Goal: Task Accomplishment & Management: Manage account settings

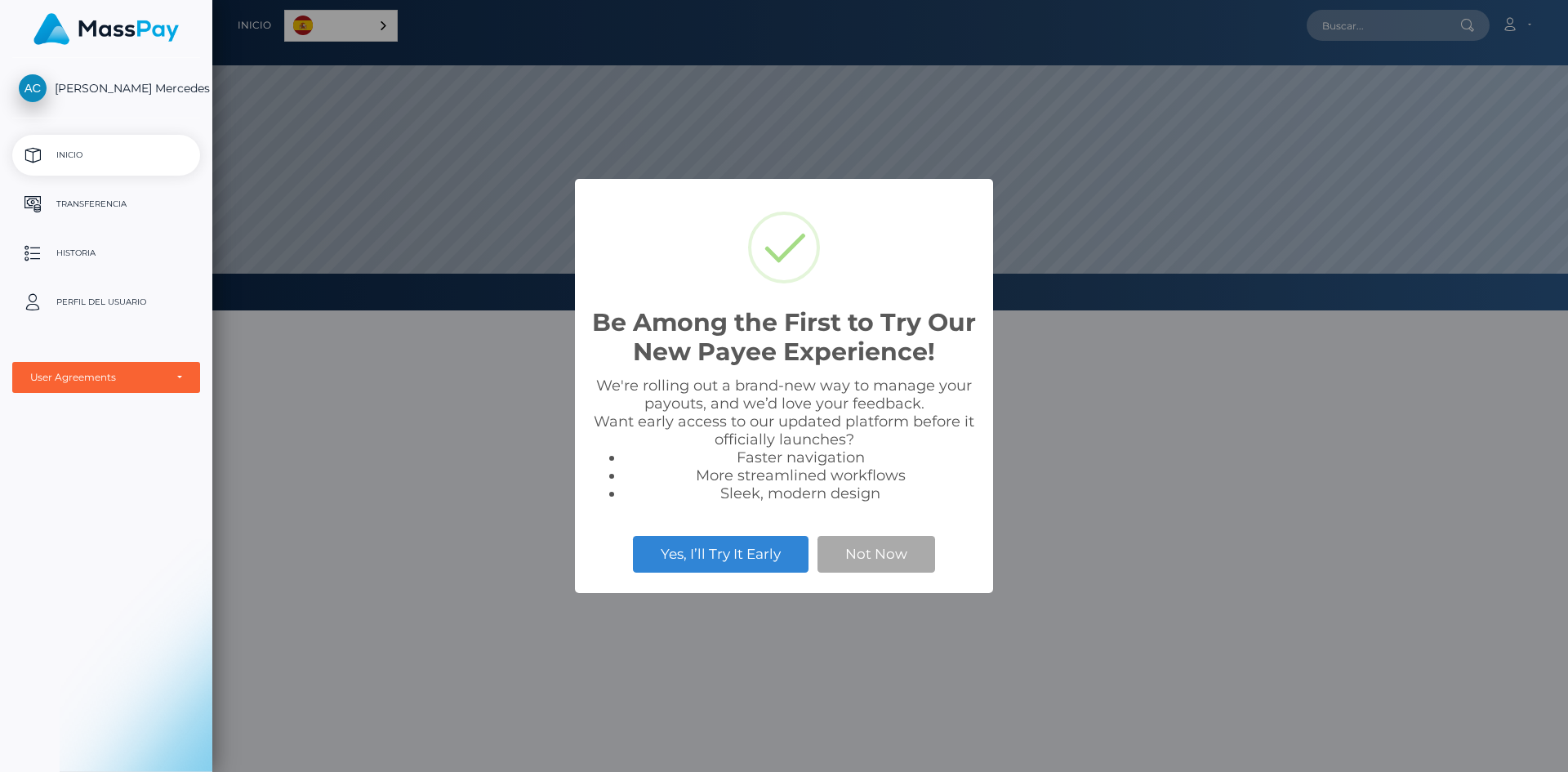
scroll to position [311, 1356]
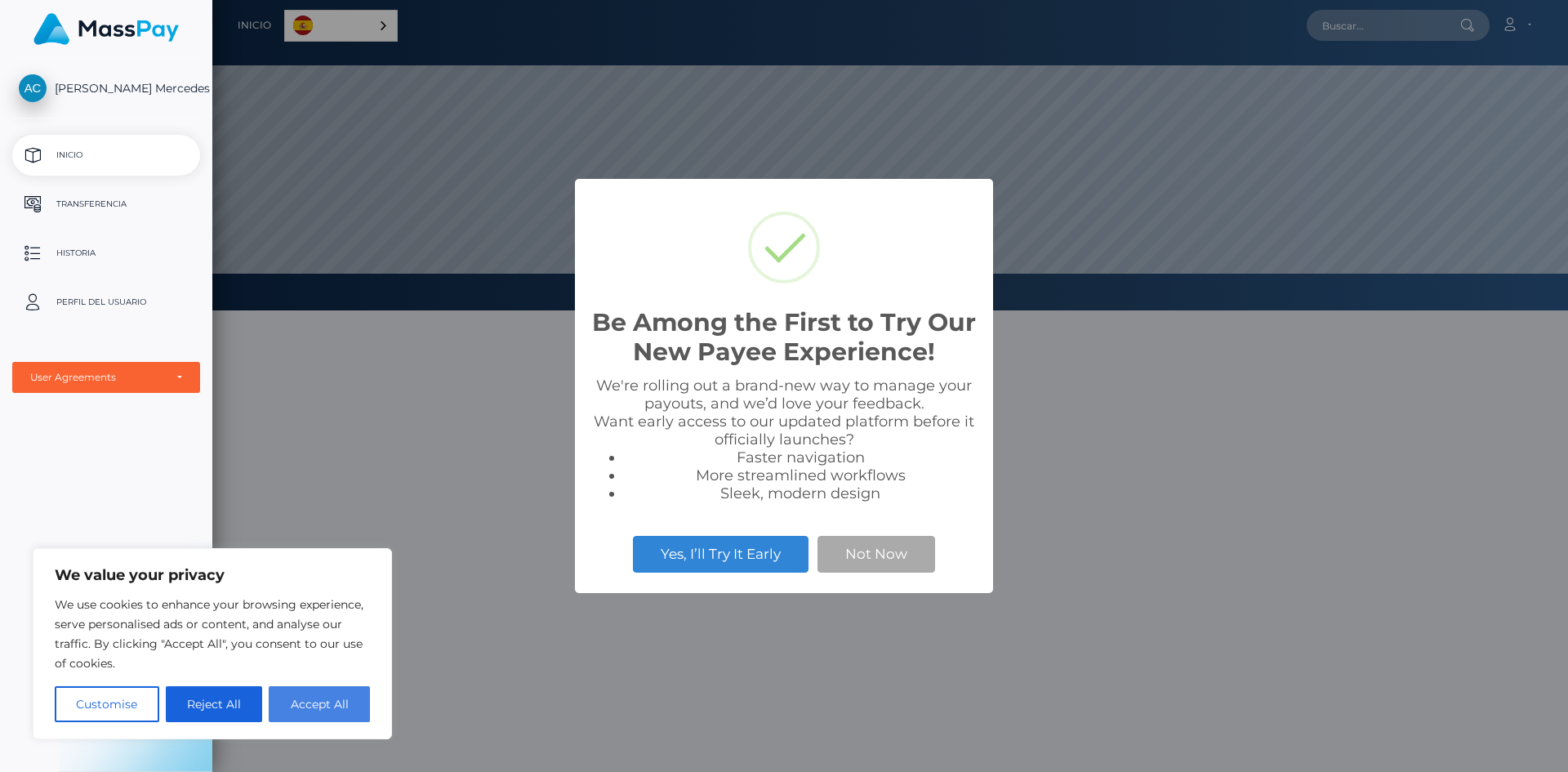
click at [302, 704] on button "Accept All" at bounding box center [320, 704] width 102 height 36
checkbox input "true"
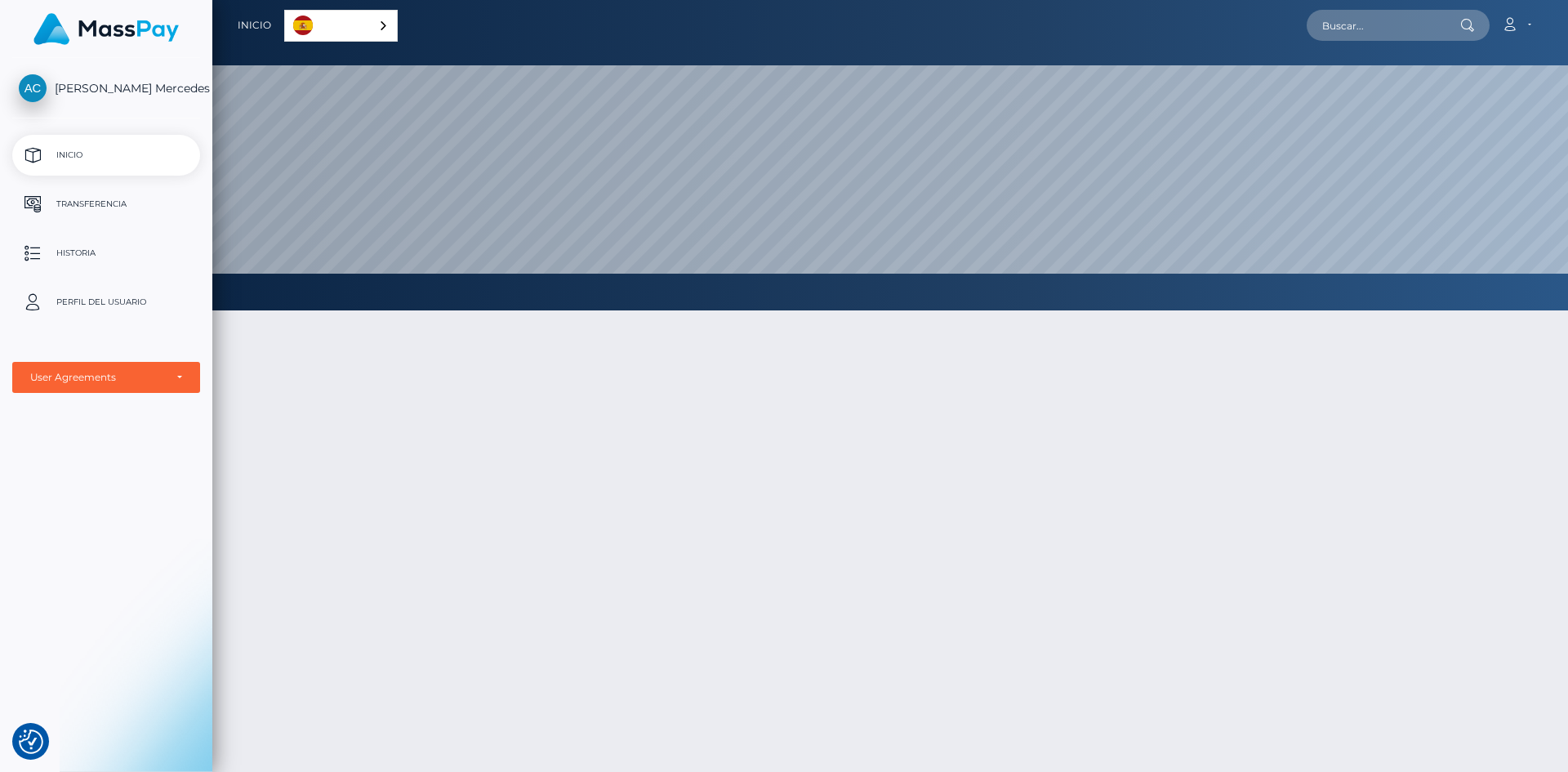
drag, startPoint x: 596, startPoint y: 311, endPoint x: 893, endPoint y: 513, distance: 359.2
click at [113, 214] on p "Transferencia" at bounding box center [106, 204] width 175 height 25
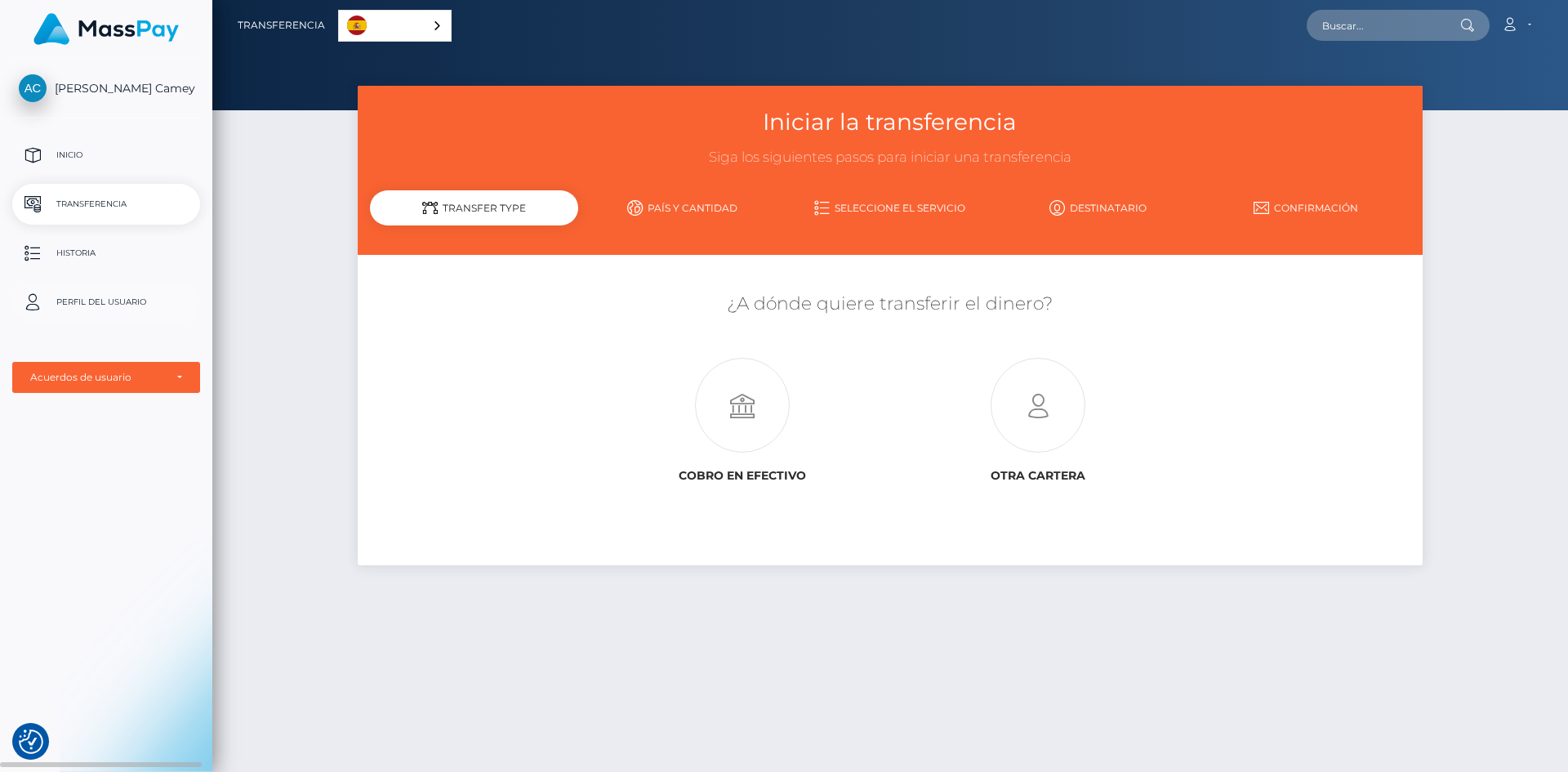
click at [106, 319] on link "Perfil del usuario" at bounding box center [106, 302] width 188 height 41
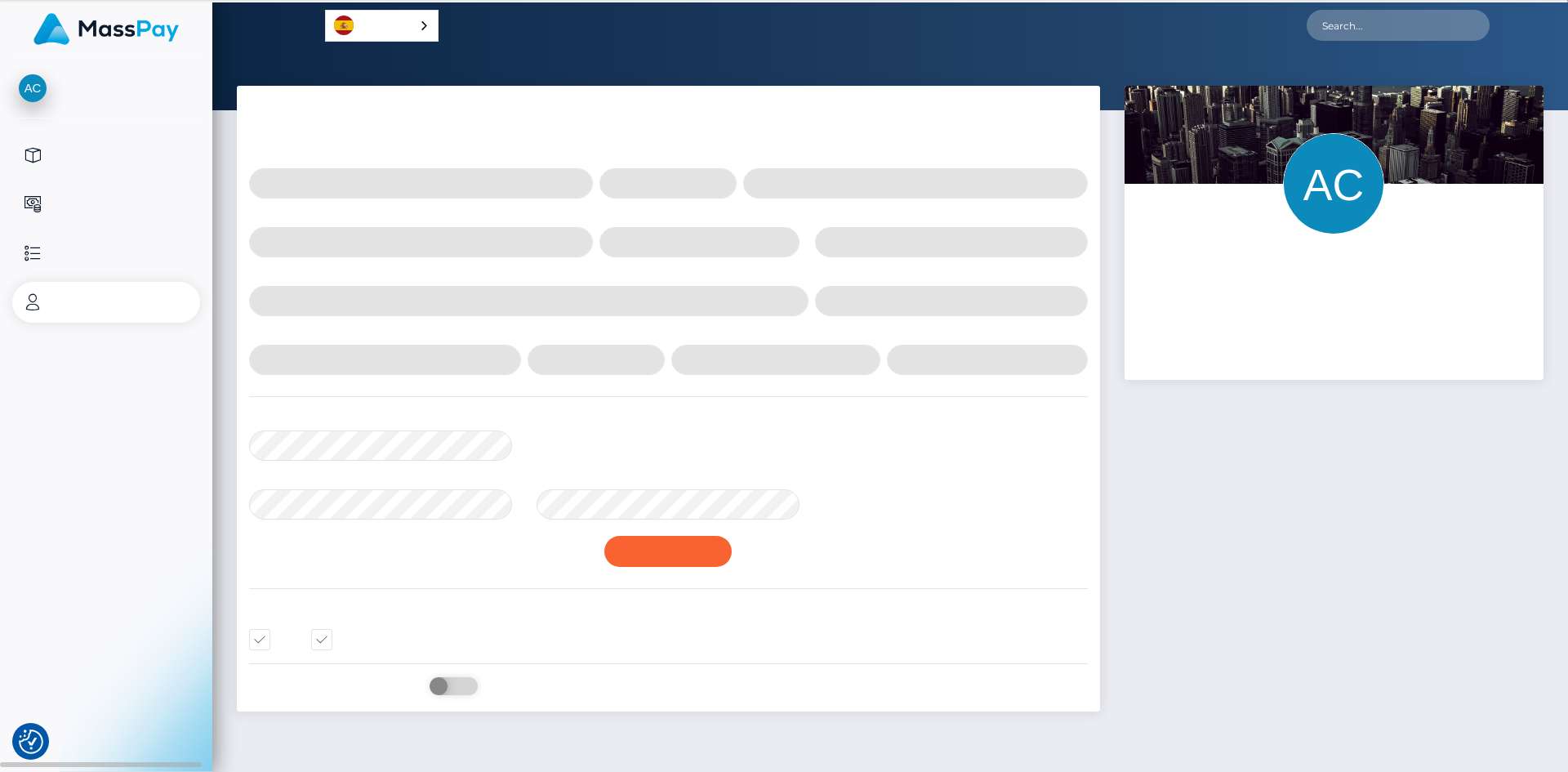
select select
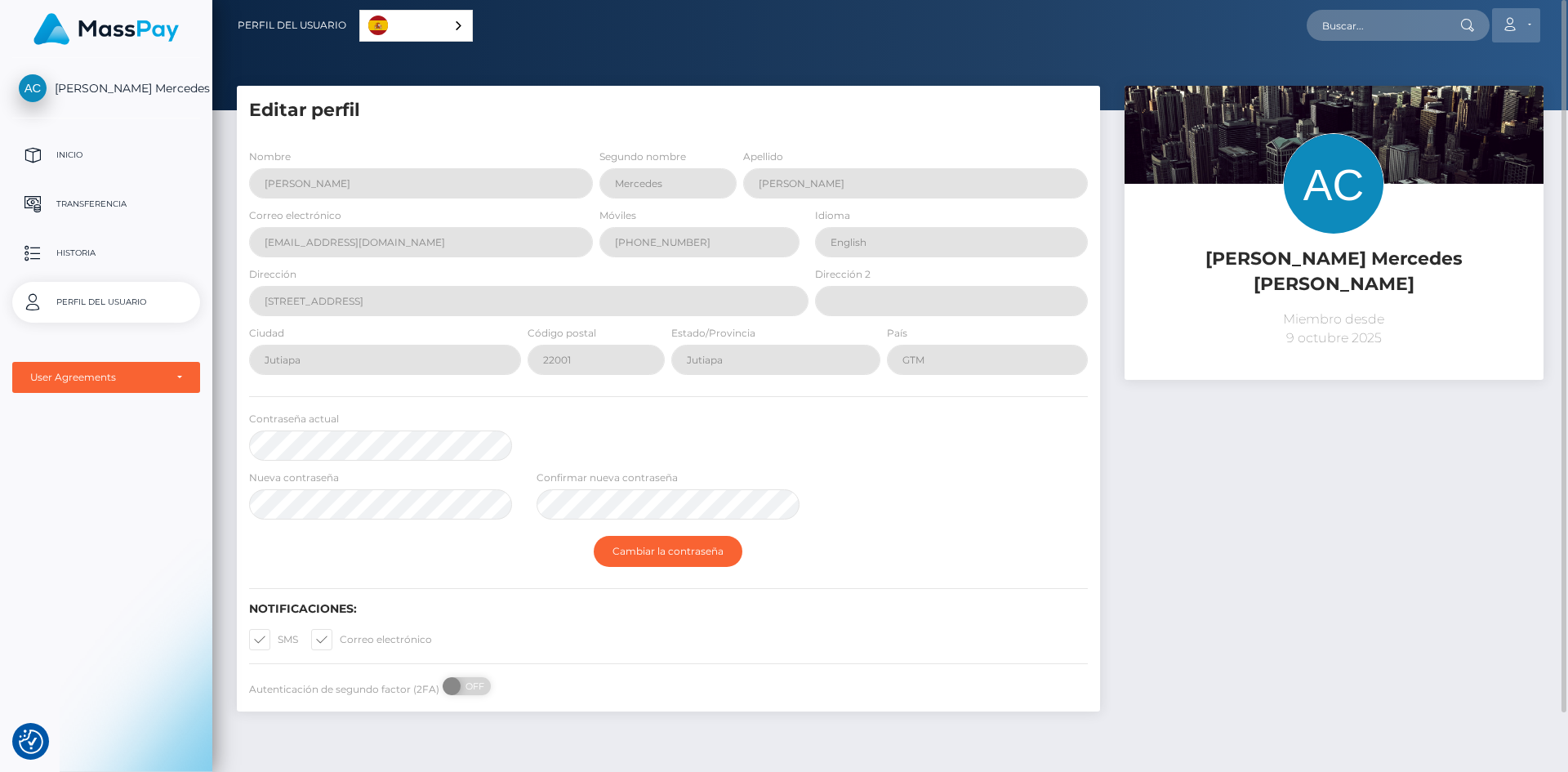
click at [1516, 18] on icon at bounding box center [1510, 25] width 18 height 13
click at [1455, 60] on link "Editar perfil" at bounding box center [1477, 70] width 130 height 31
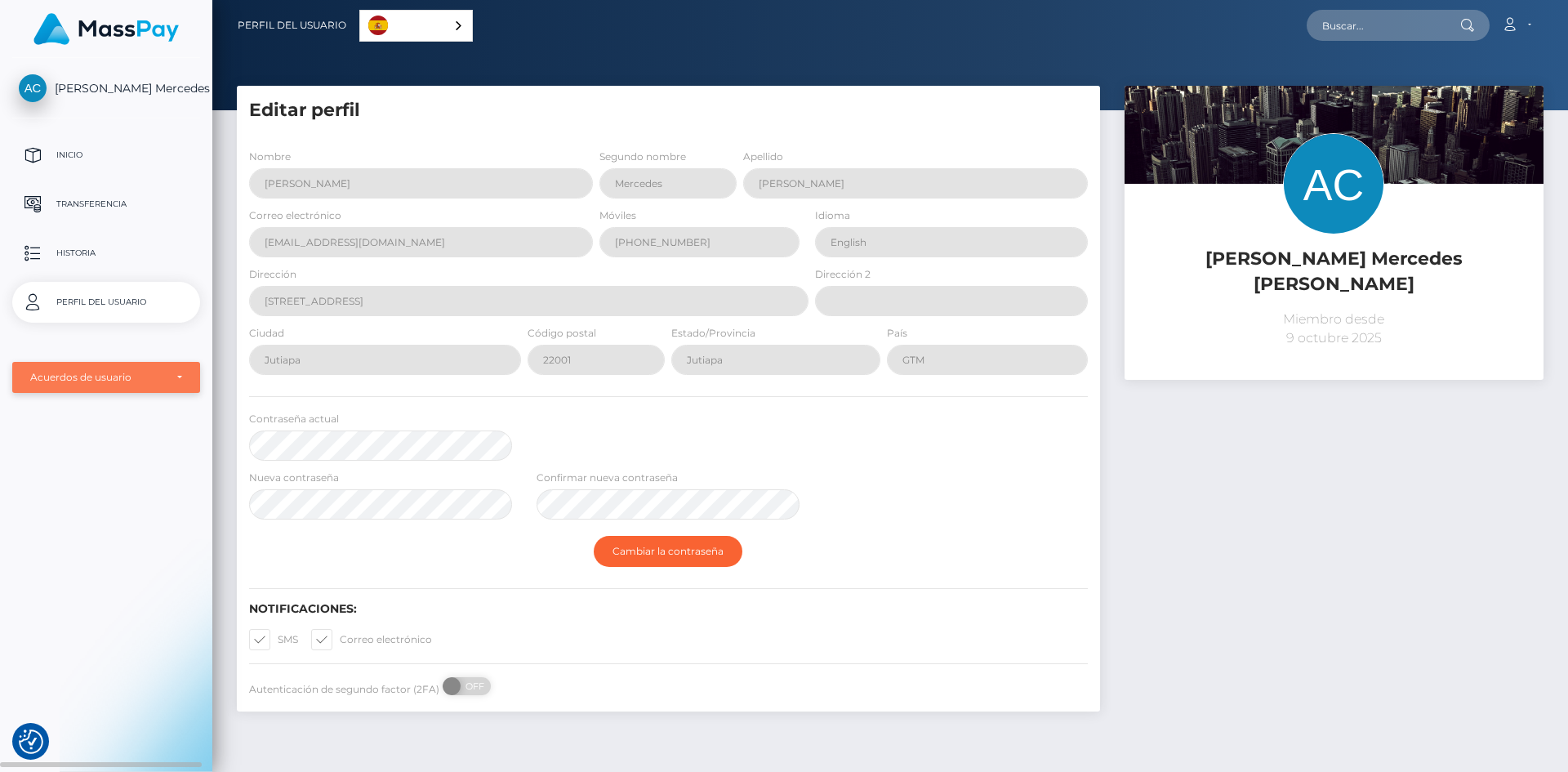
click at [97, 389] on div "Acuerdos de usuario" at bounding box center [106, 376] width 188 height 31
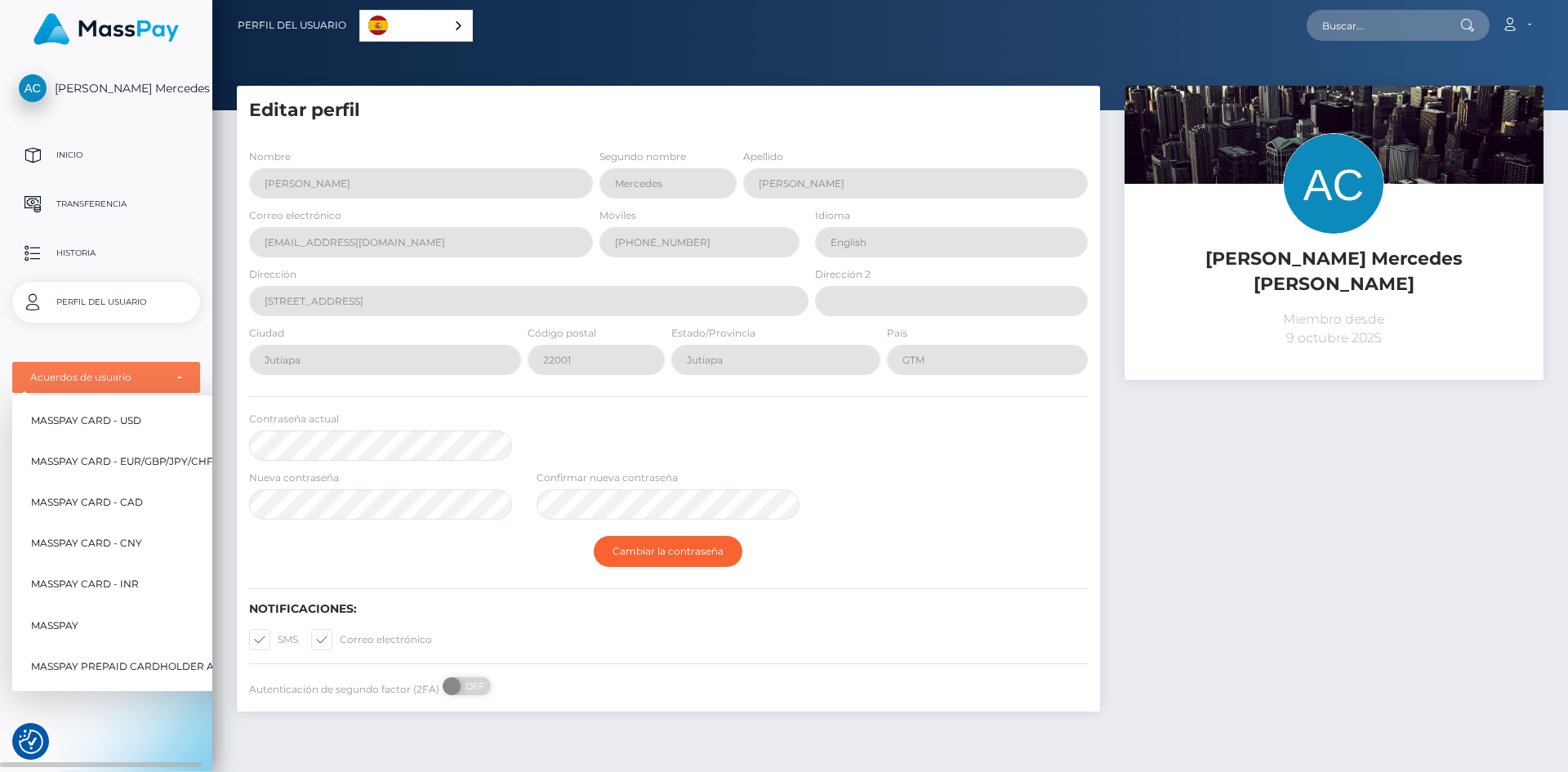
click at [115, 419] on span "MassPay Card - USD" at bounding box center [86, 420] width 110 height 21
select select "1"
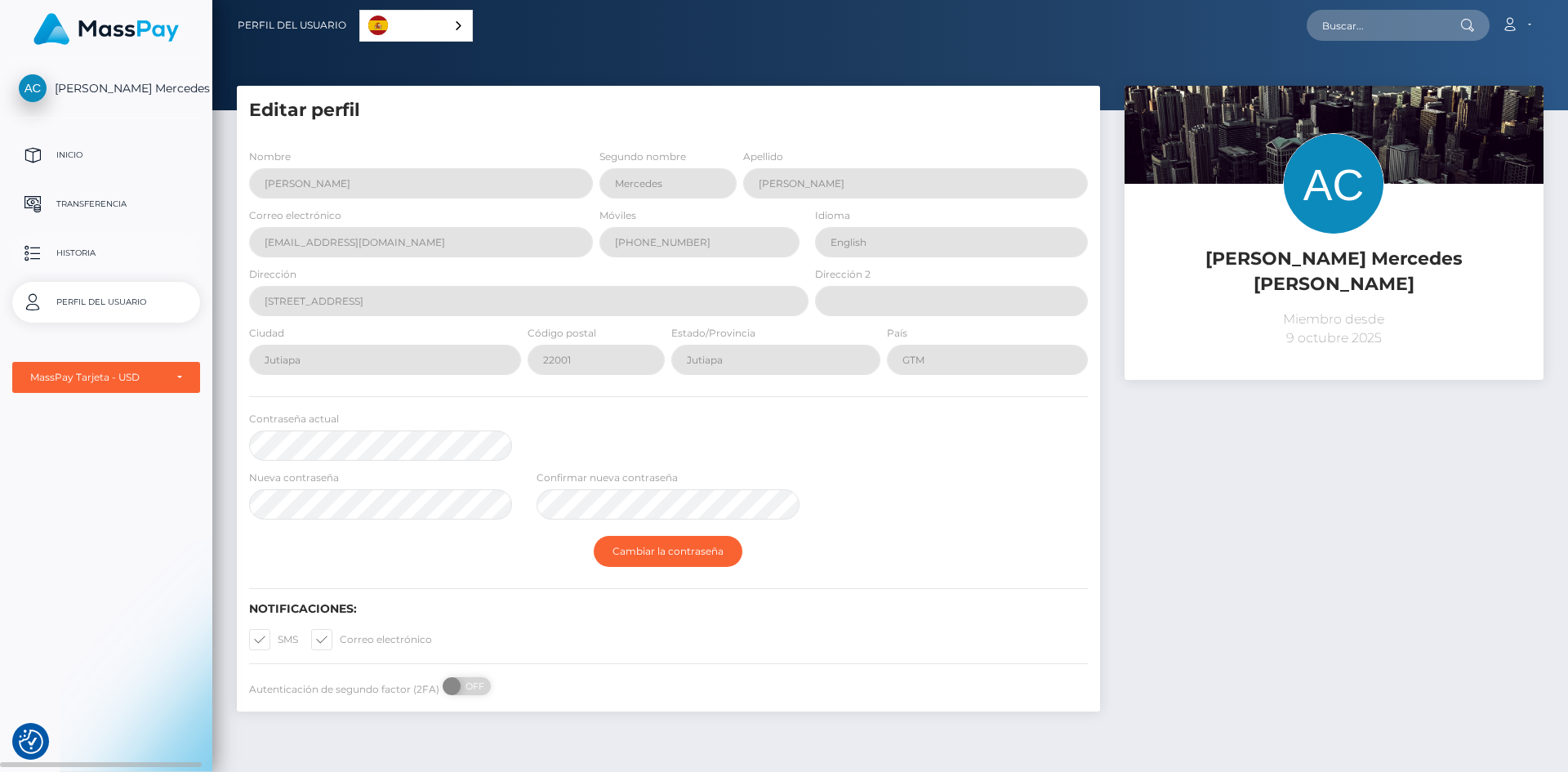
click at [104, 265] on p "Historia" at bounding box center [106, 253] width 175 height 25
select select "1"
click at [80, 200] on p "Transferencia" at bounding box center [106, 204] width 175 height 25
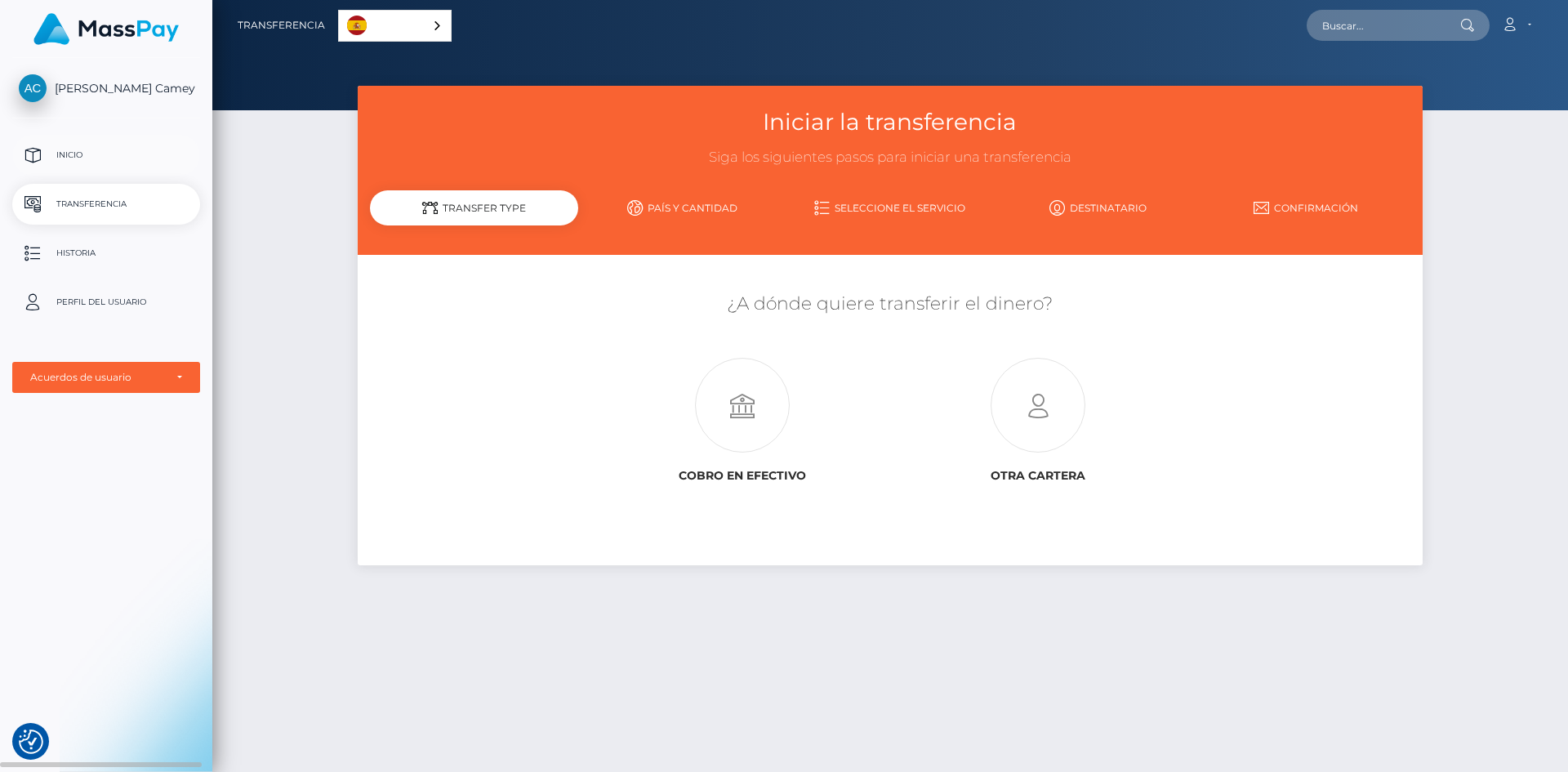
click at [79, 156] on p "Inicio" at bounding box center [106, 155] width 175 height 25
click at [76, 152] on p "Inicio" at bounding box center [106, 155] width 175 height 25
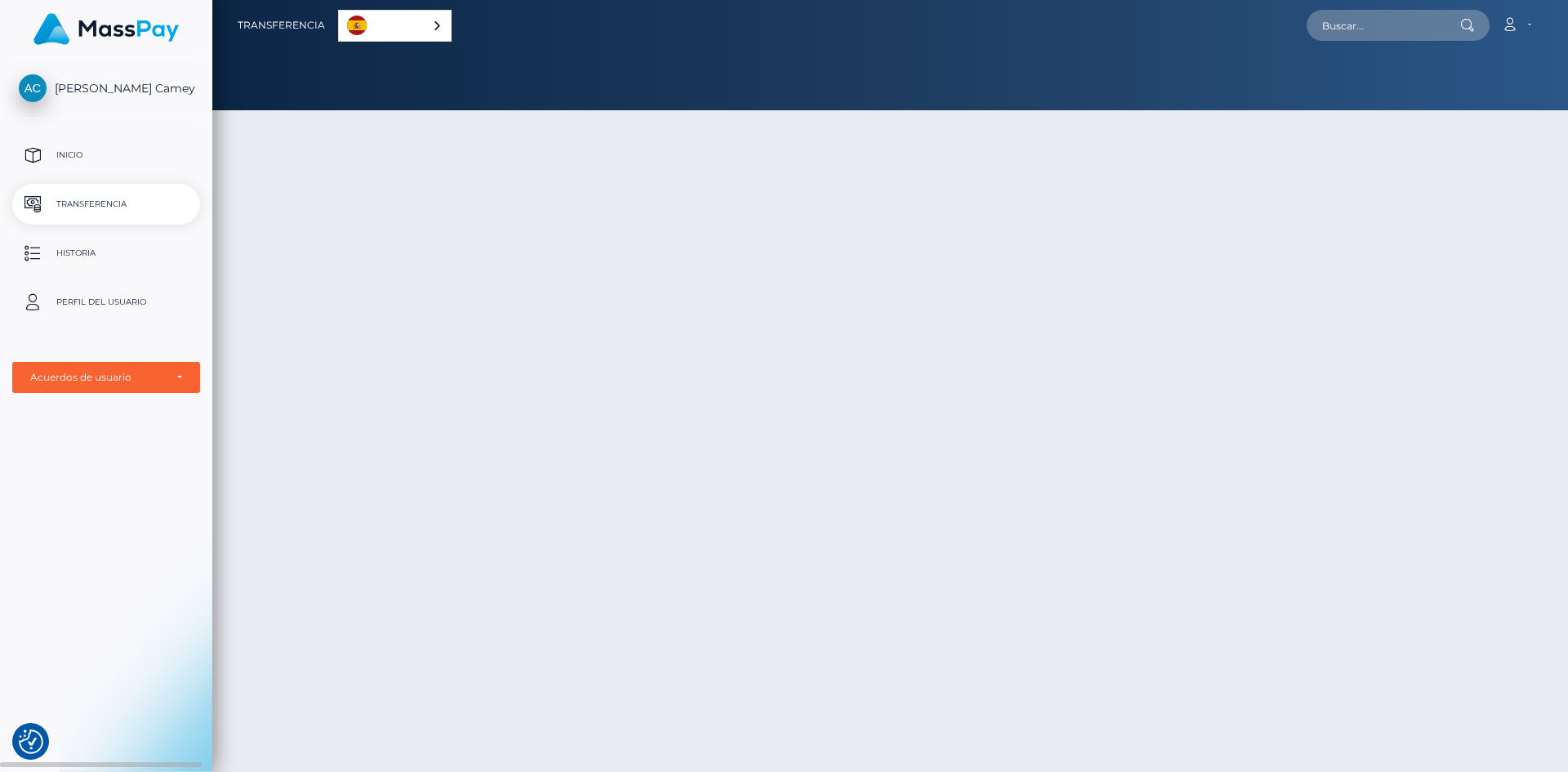
click at [78, 93] on span "[PERSON_NAME] Camey" at bounding box center [106, 88] width 188 height 15
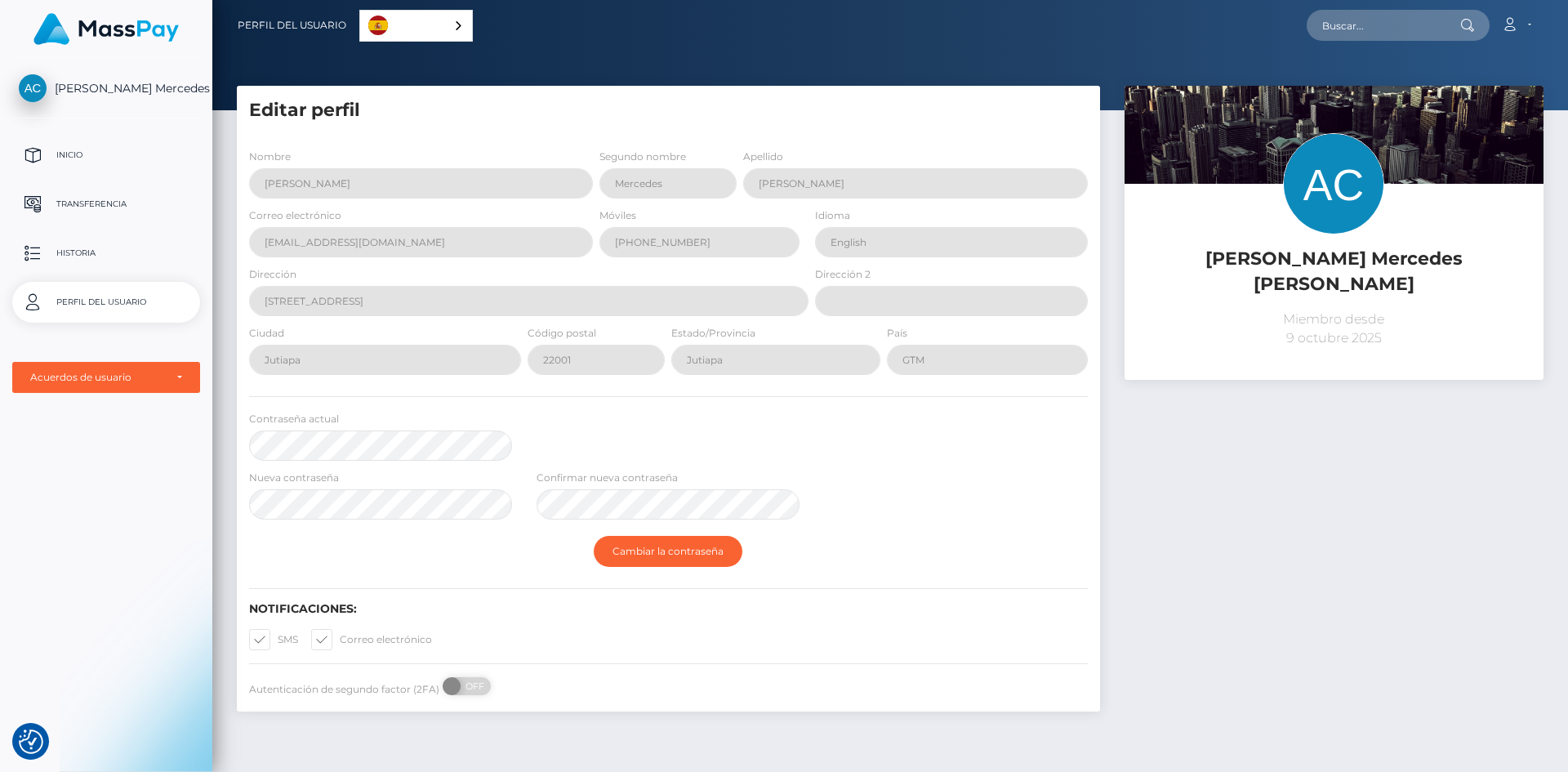
click at [91, 38] on img at bounding box center [106, 29] width 145 height 32
click at [449, 26] on div "Español" at bounding box center [416, 25] width 114 height 32
click at [449, 26] on link "Español" at bounding box center [418, 25] width 116 height 31
click at [1366, 181] on img at bounding box center [1334, 184] width 102 height 102
click at [1339, 174] on img at bounding box center [1334, 184] width 102 height 102
